Goal: Task Accomplishment & Management: Use online tool/utility

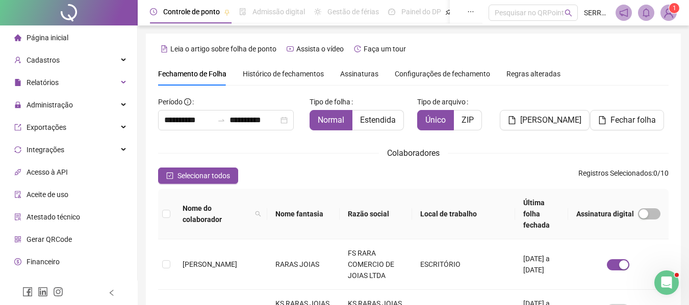
scroll to position [56, 0]
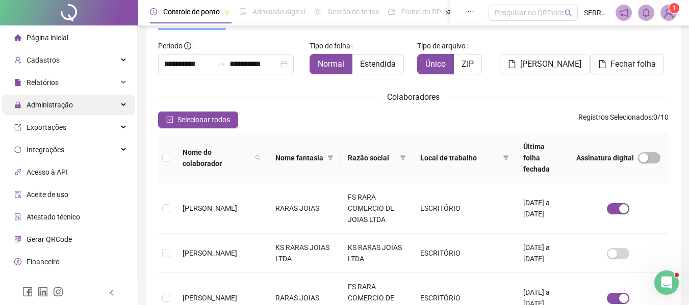
click at [61, 102] on span "Administração" at bounding box center [50, 105] width 46 height 8
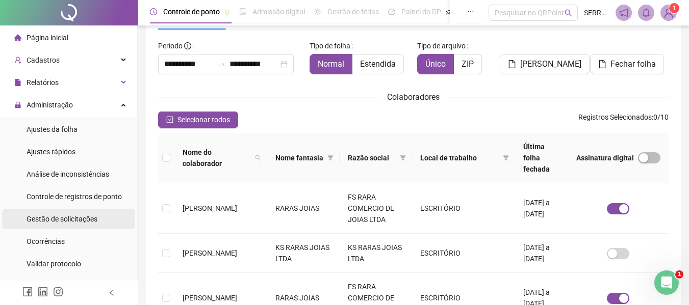
click at [56, 216] on span "Gestão de solicitações" at bounding box center [62, 219] width 71 height 8
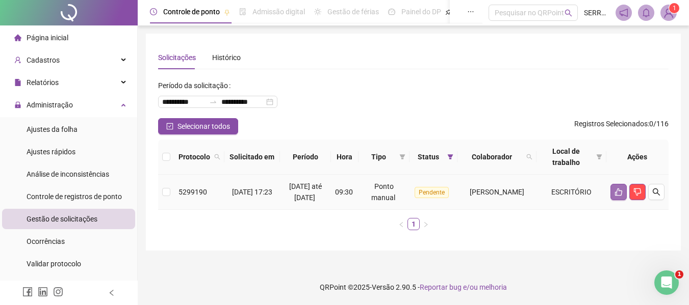
click at [614, 196] on icon "like" at bounding box center [618, 192] width 8 height 8
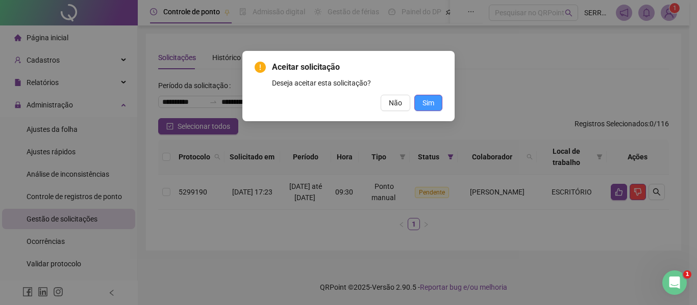
click at [430, 100] on span "Sim" at bounding box center [428, 102] width 12 height 11
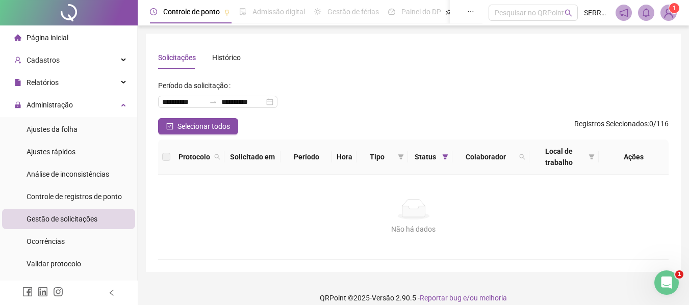
click at [65, 219] on span "Gestão de solicitações" at bounding box center [62, 219] width 71 height 8
click at [69, 93] on ul "Página inicial Cadastros Relatórios Administração Ajustes da folha Ajustes rápi…" at bounding box center [69, 263] width 138 height 477
click at [69, 101] on span "Administração" at bounding box center [50, 105] width 46 height 8
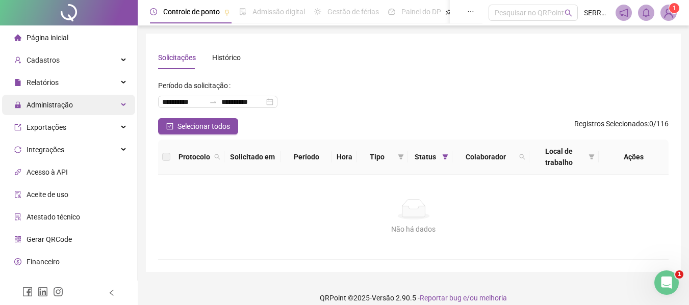
click at [47, 96] on span "Administração" at bounding box center [43, 105] width 59 height 20
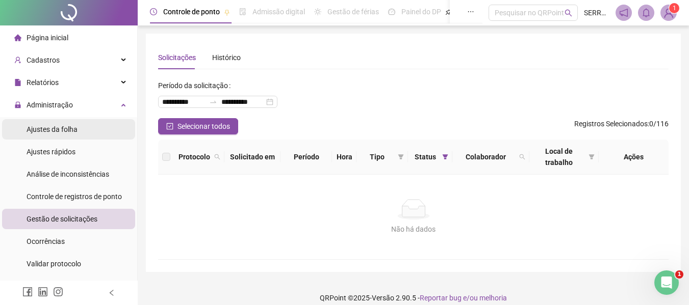
click at [56, 135] on div "Ajustes da folha" at bounding box center [52, 129] width 51 height 20
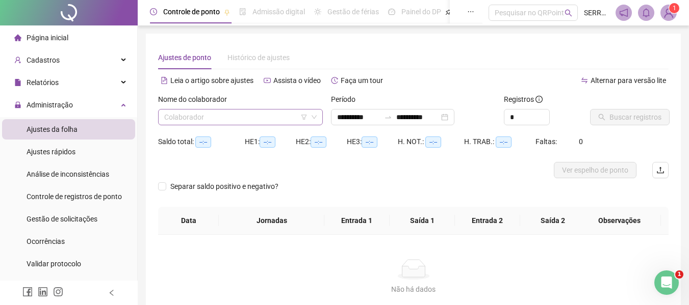
click at [230, 123] on input "search" at bounding box center [235, 117] width 143 height 15
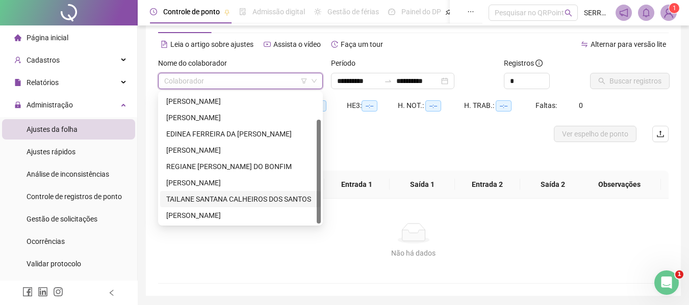
scroll to position [51, 0]
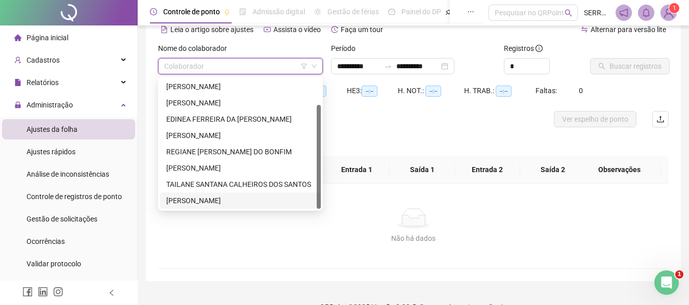
click at [206, 200] on div "[PERSON_NAME]" at bounding box center [240, 200] width 148 height 11
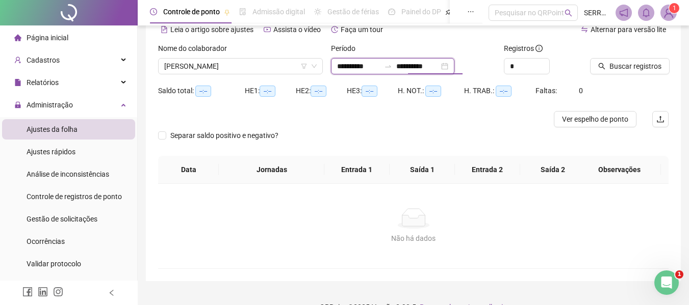
click at [437, 66] on input "**********" at bounding box center [417, 66] width 43 height 11
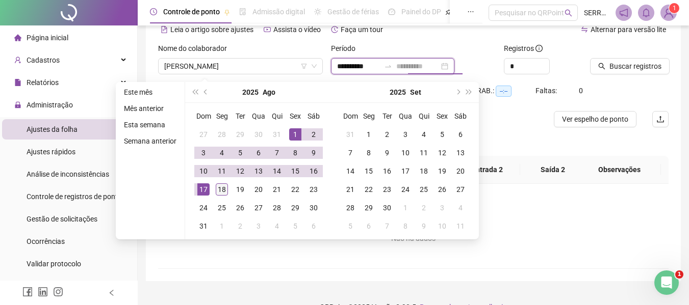
type input "**********"
click at [218, 189] on div "18" at bounding box center [222, 190] width 12 height 12
type input "**********"
click at [656, 68] on span "Buscar registros" at bounding box center [635, 66] width 52 height 11
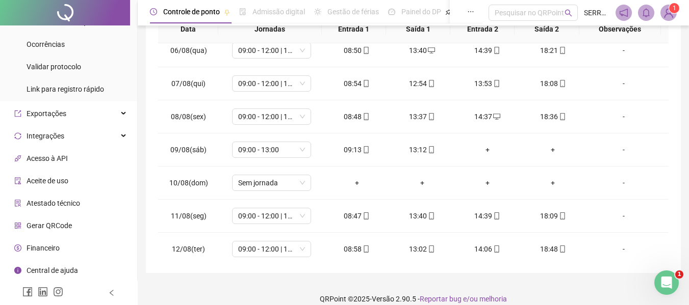
scroll to position [0, 0]
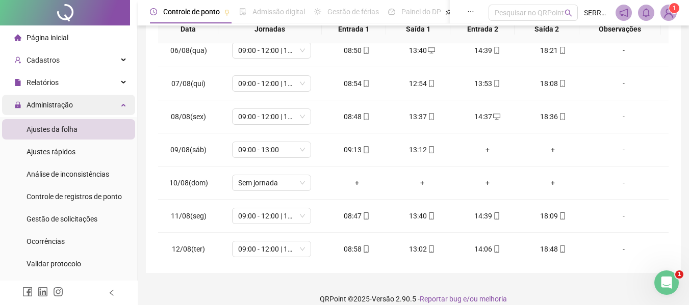
click at [62, 106] on span "Administração" at bounding box center [50, 105] width 46 height 8
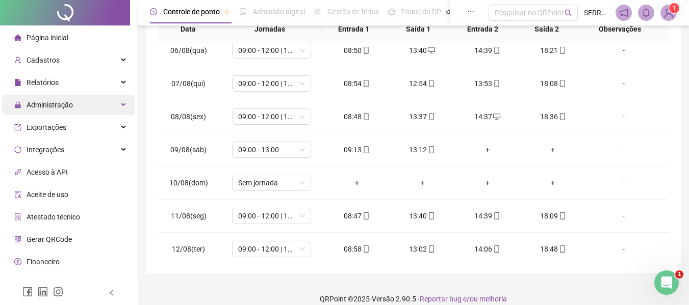
click at [59, 102] on span "Administração" at bounding box center [50, 105] width 46 height 8
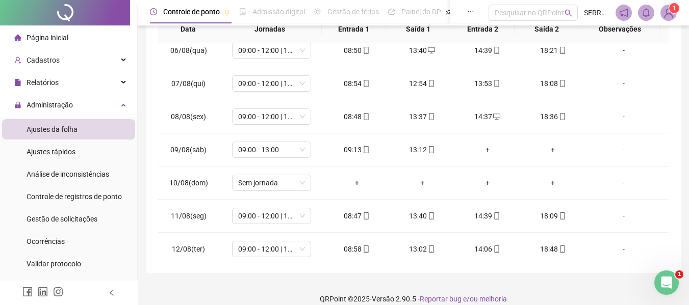
click at [63, 132] on span "Ajustes da folha" at bounding box center [52, 129] width 51 height 8
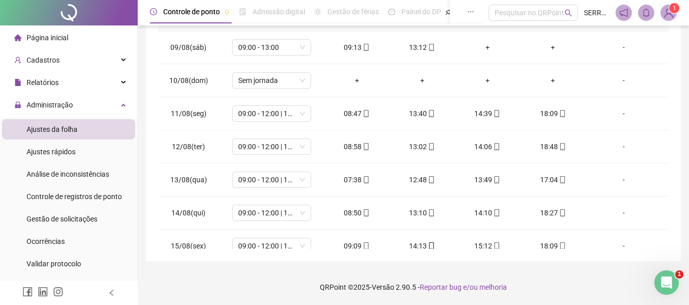
scroll to position [175, 0]
